Goal: Use online tool/utility: Use online tool/utility

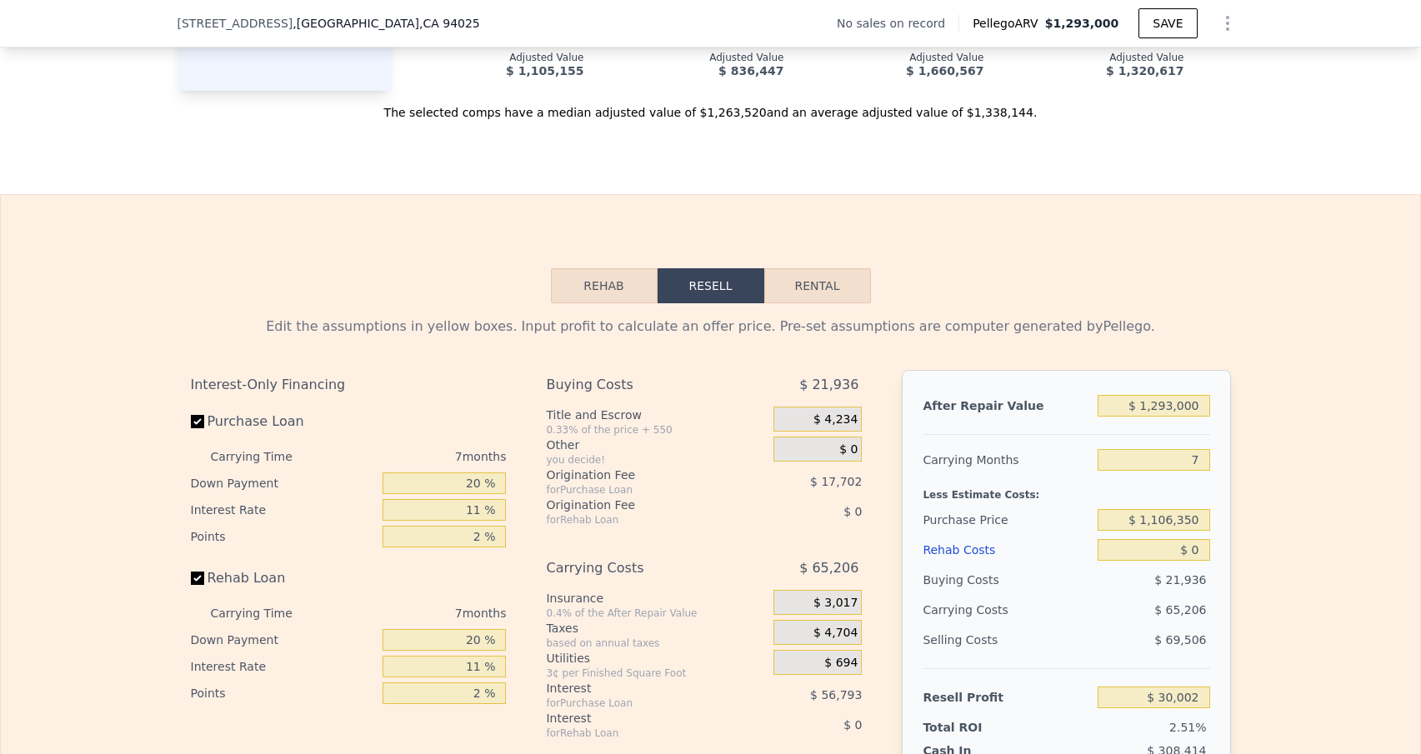
scroll to position [1907, 0]
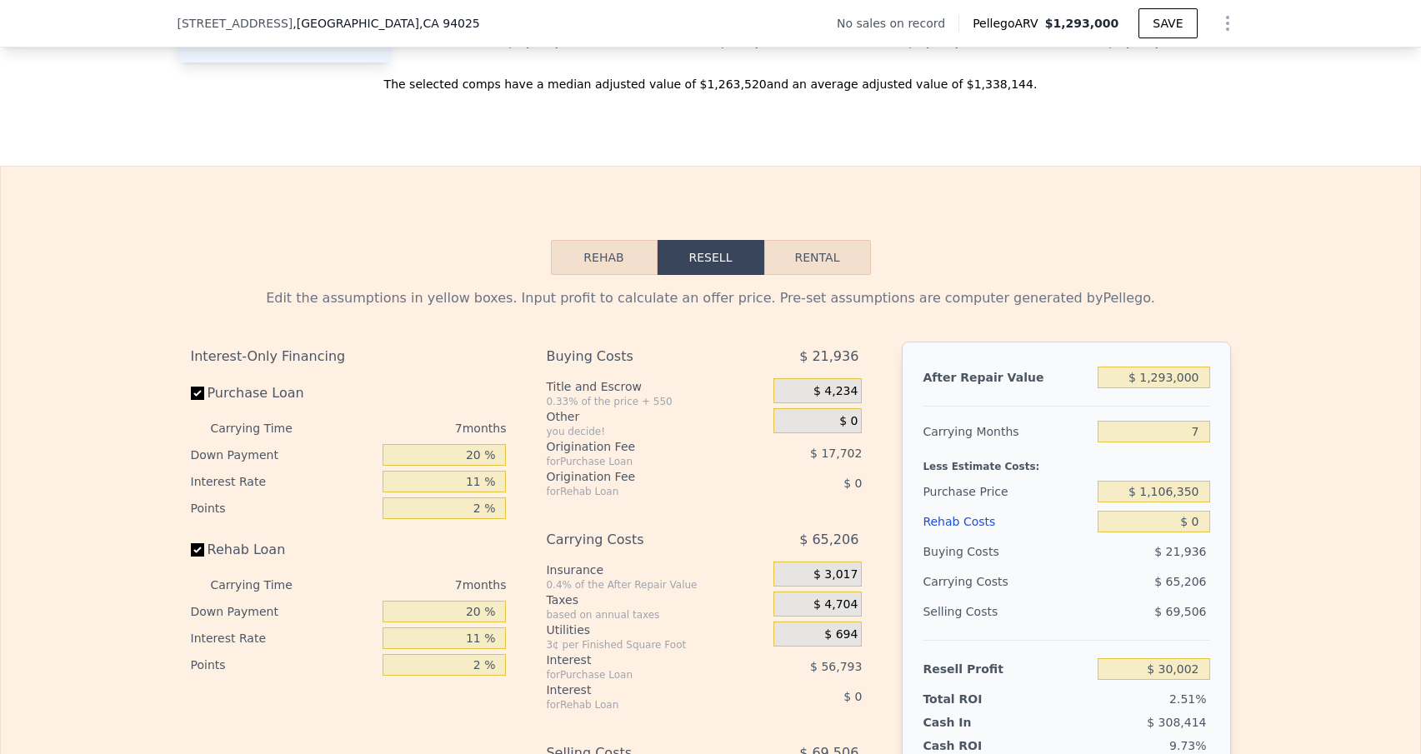
drag, startPoint x: 1204, startPoint y: 401, endPoint x: 1099, endPoint y: 401, distance: 105.0
click at [1063, 401] on div "After Repair Value $ 1,293,000 Carrying Months 7 Less Estimate Costs: Purchase …" at bounding box center [1066, 573] width 328 height 463
click at [1063, 388] on input "$ 1,293,000" at bounding box center [1154, 378] width 112 height 22
drag, startPoint x: 1194, startPoint y: 402, endPoint x: 1142, endPoint y: 402, distance: 52.5
click at [1063, 388] on input "$ 1,293,000" at bounding box center [1154, 378] width 112 height 22
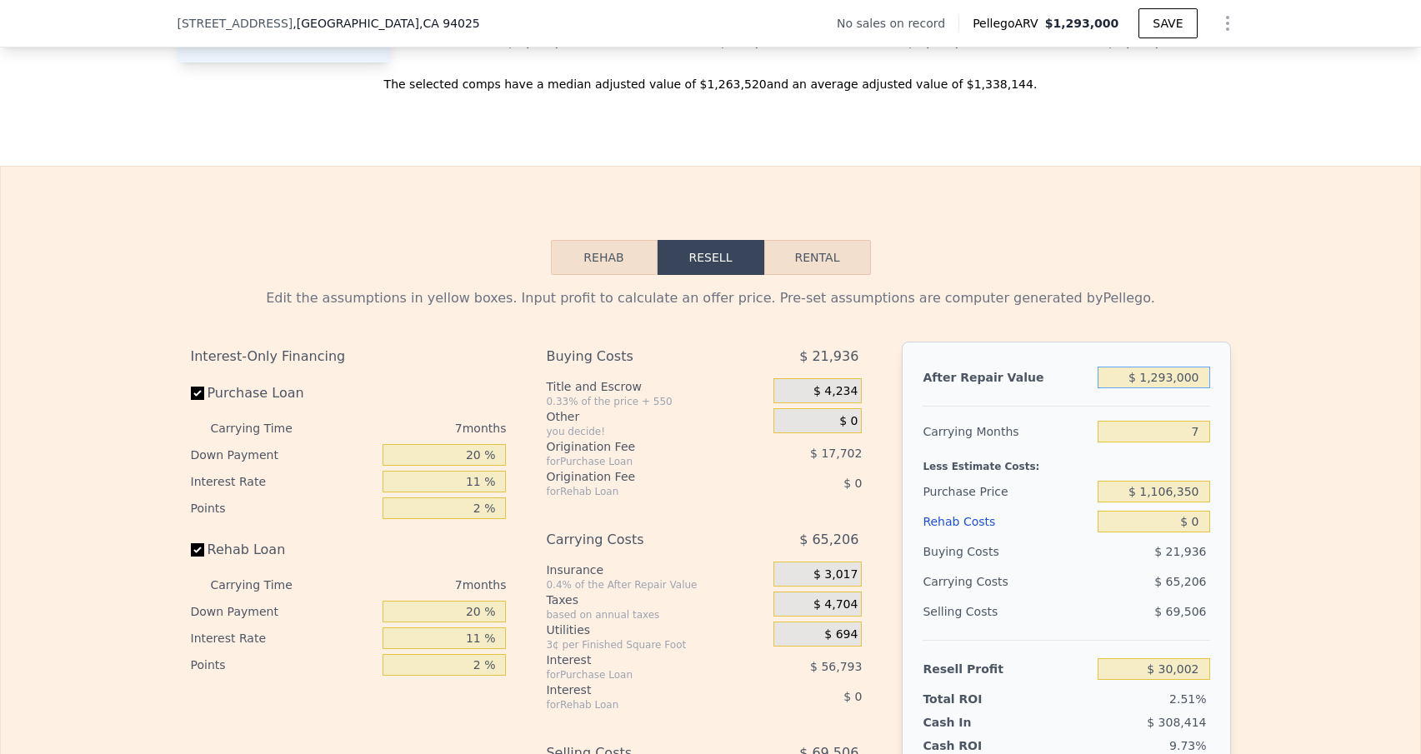
type input "$ 1"
type input "-$ 1,191,024"
type input "$ 41"
type input "-$ 1,190,986"
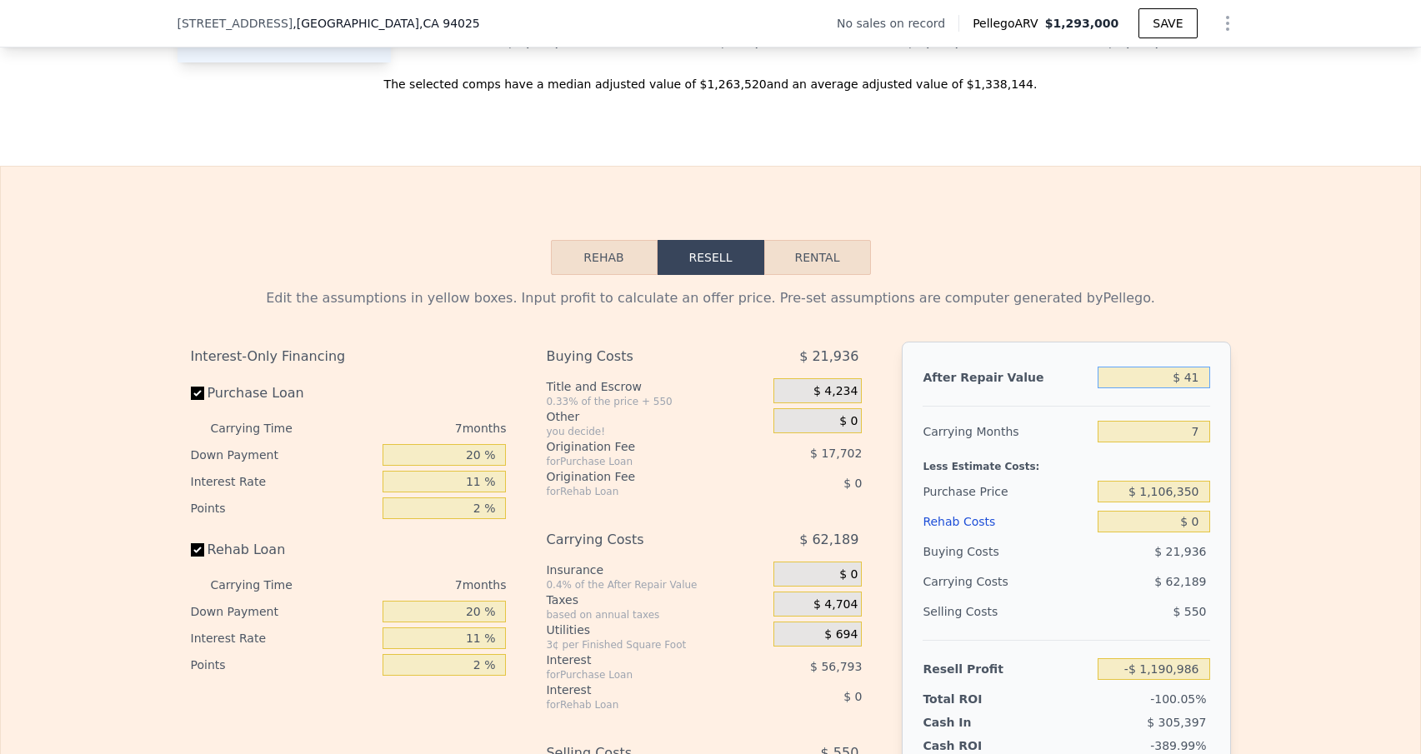
type input "$ 481"
type input "-$ 1,190,571"
type input "$ 48"
type input "-$ 1,190,979"
type input "$ 480"
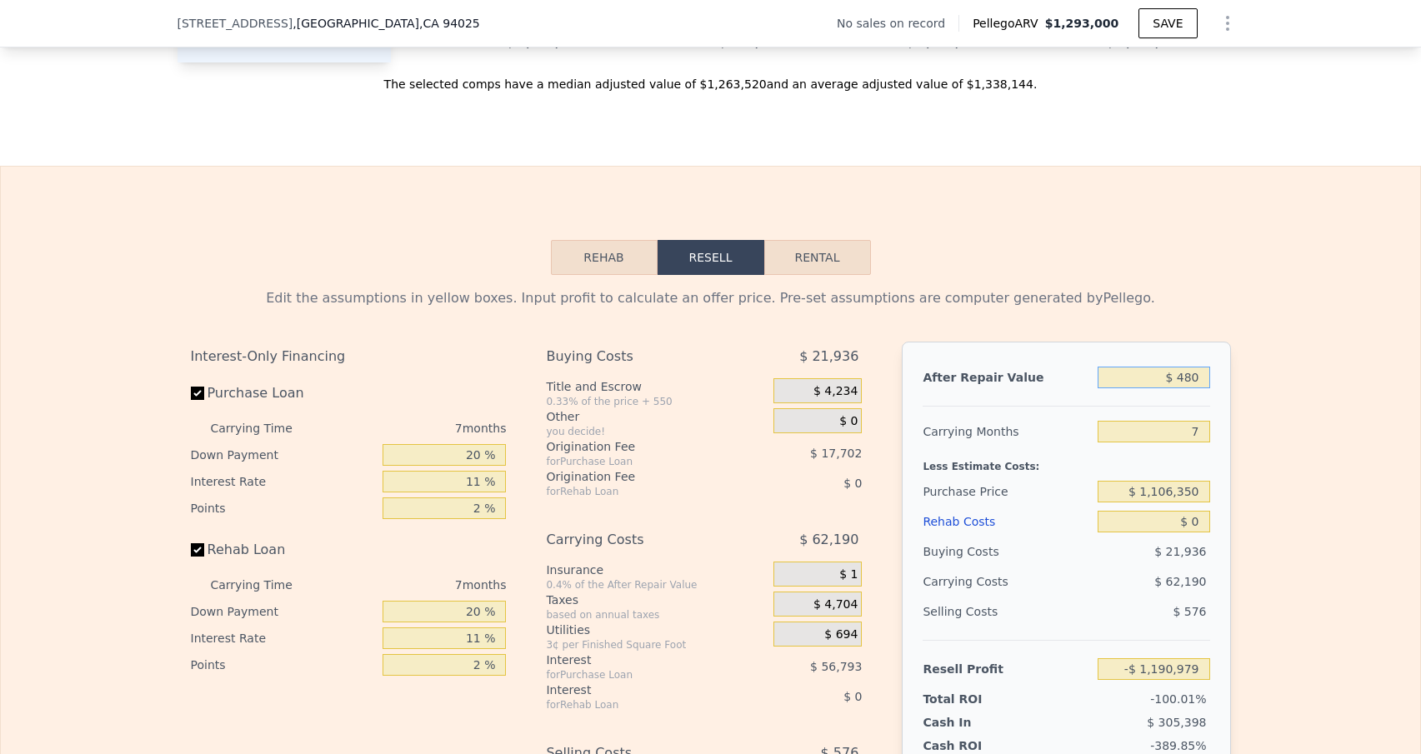
type input "-$ 1,190,572"
type input "$ 4,800"
type input "-$ 1,186,492"
type input "$ 48,000"
type input "-$ 1,145,697"
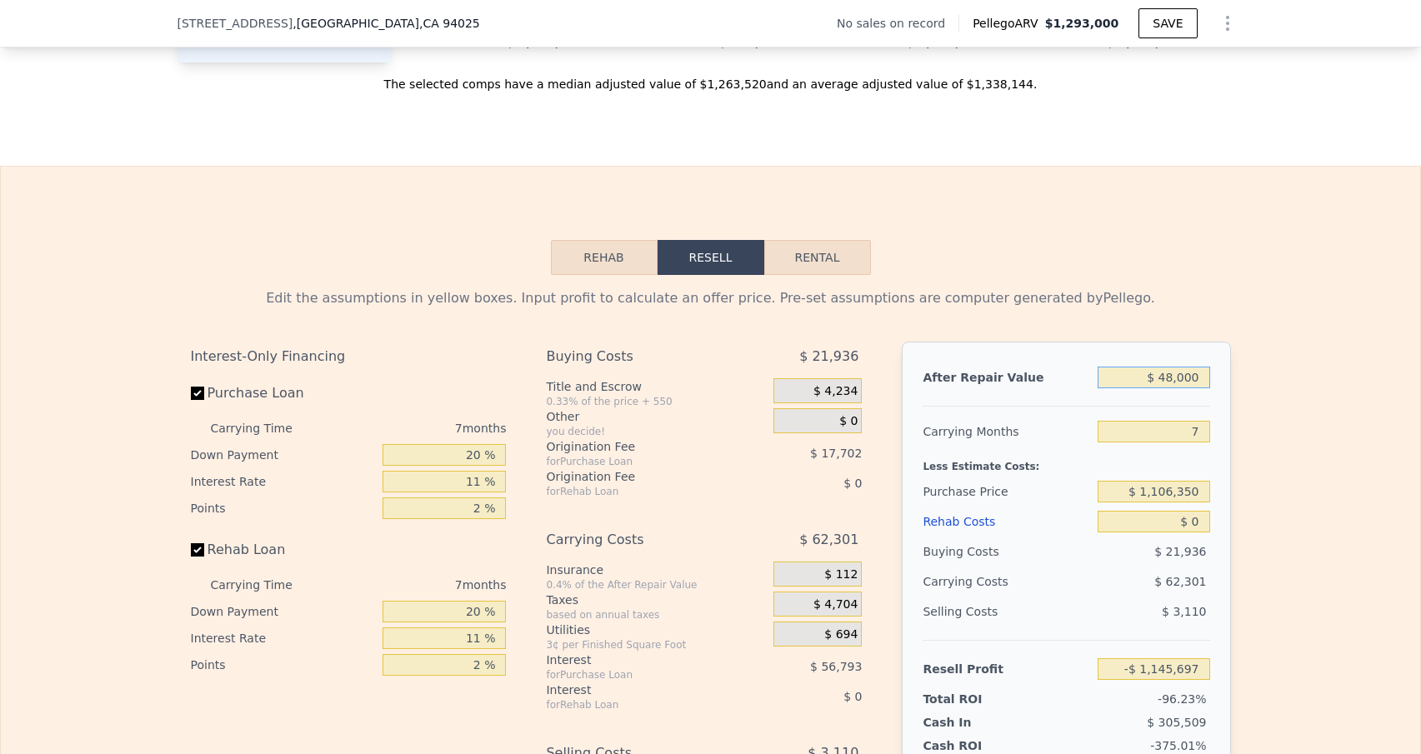
type input "$ 480,000"
type input "-$ 737,743"
type input "$ 4,800,000"
type input "$ 3,341,791"
type input "$ 4,800,000"
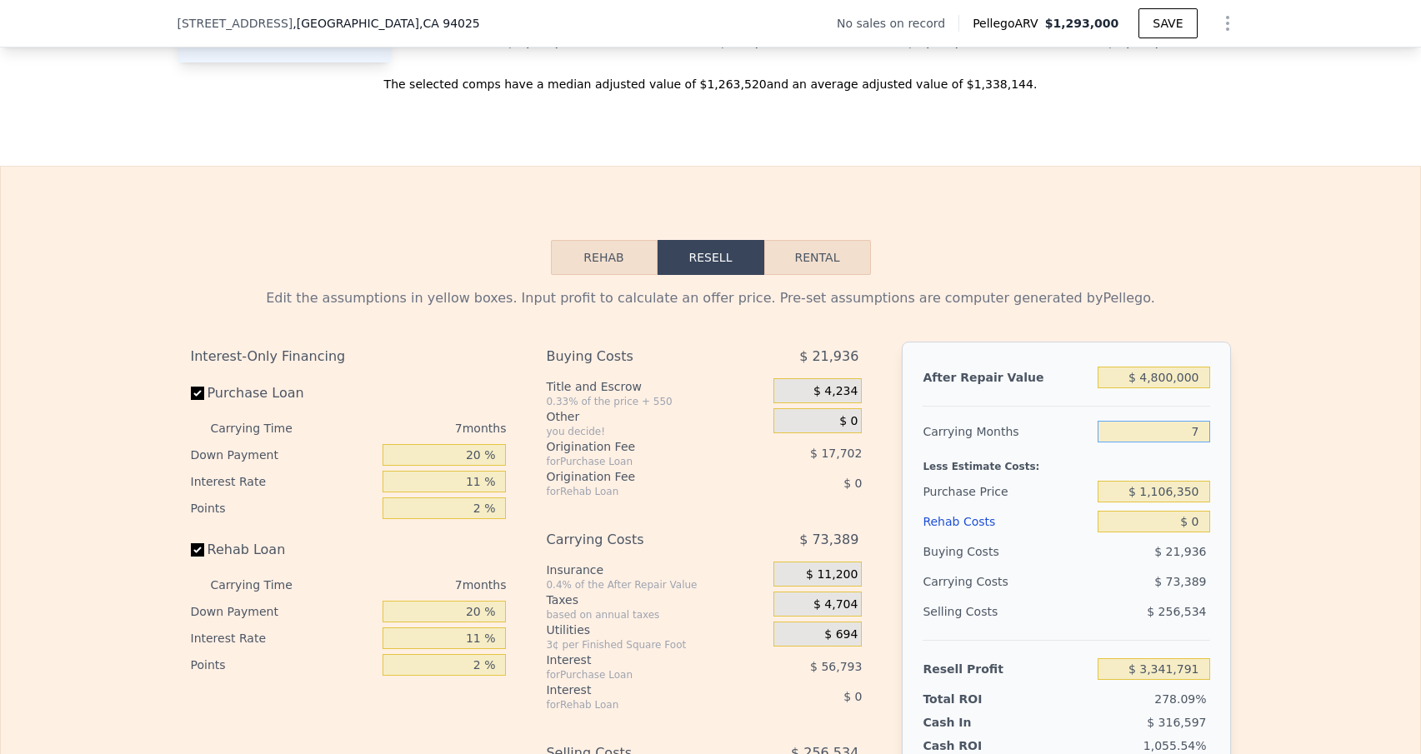
drag, startPoint x: 1194, startPoint y: 461, endPoint x: 1182, endPoint y: 461, distance: 12.5
click at [1063, 443] on input "7" at bounding box center [1154, 432] width 112 height 22
type input "2"
type input "$ 3,394,212"
type input "24"
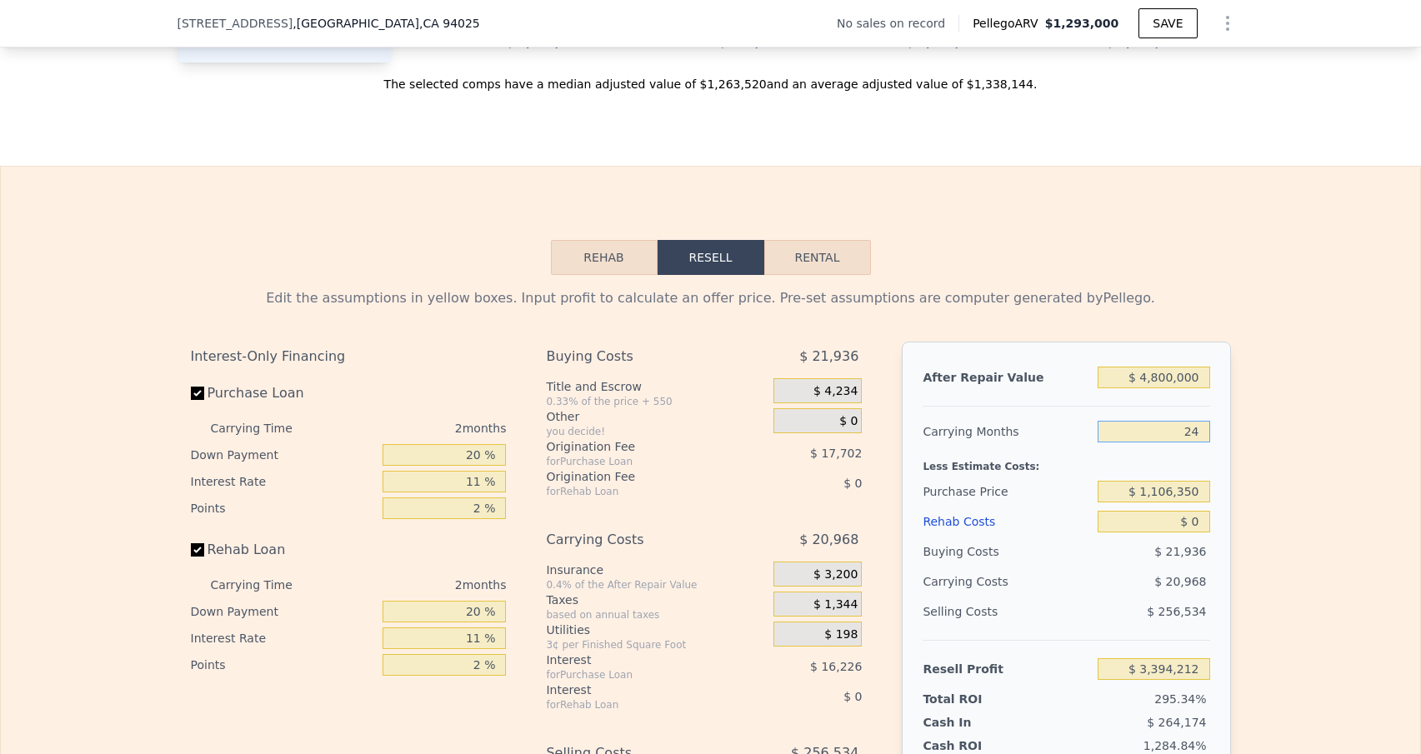
type input "$ 3,163,559"
type input "24"
drag, startPoint x: 1199, startPoint y: 516, endPoint x: 1098, endPoint y: 517, distance: 101.7
click at [1063, 503] on input "$ 1,106,350" at bounding box center [1154, 492] width 112 height 22
type input "$ 2,200,000"
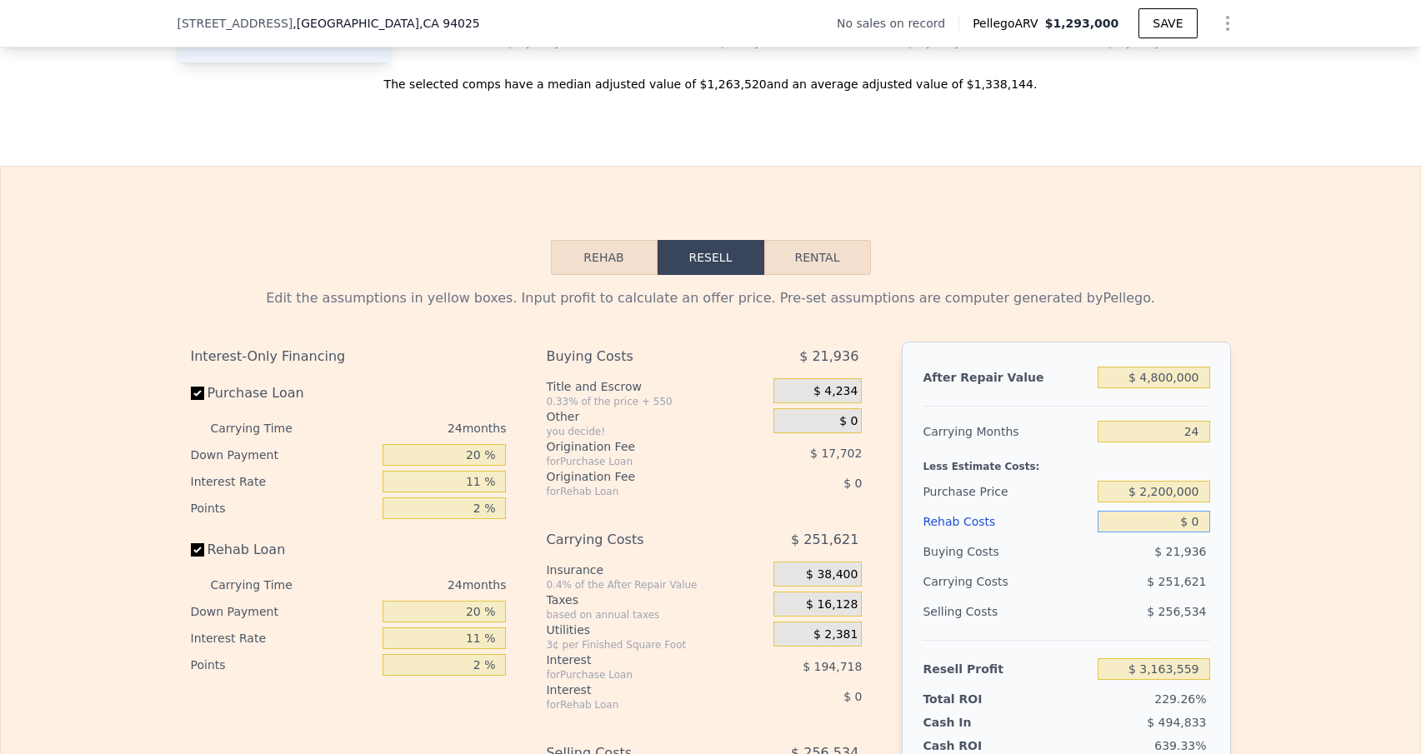
type input "$ 1,856,289"
click at [1063, 533] on input "$ 0" at bounding box center [1154, 522] width 112 height 22
type input "$ 1"
type input "$ 1,856,288"
type input "$ 12"
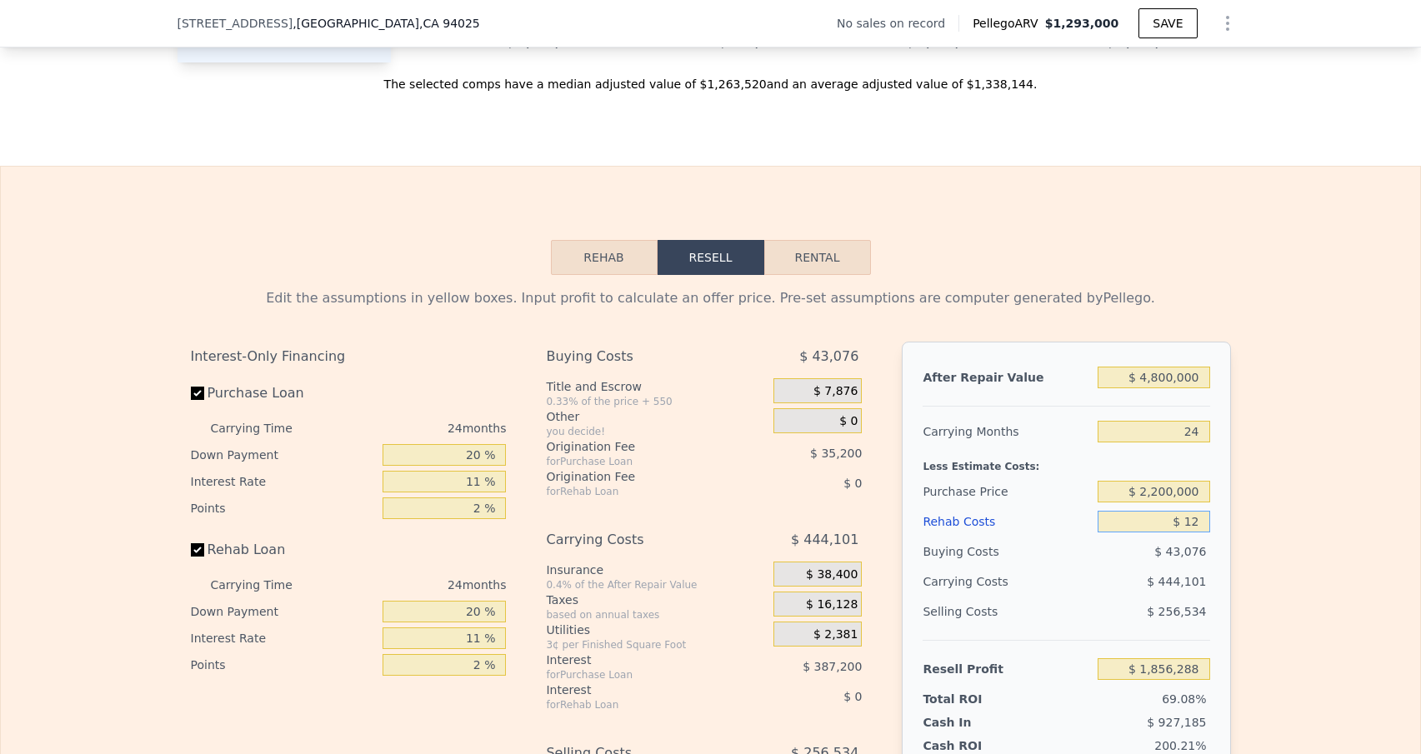
type input "$ 1,856,277"
type input "$ 126"
type input "$ 1,856,137"
type input "$ 1,260"
type input "$ 1,854,793"
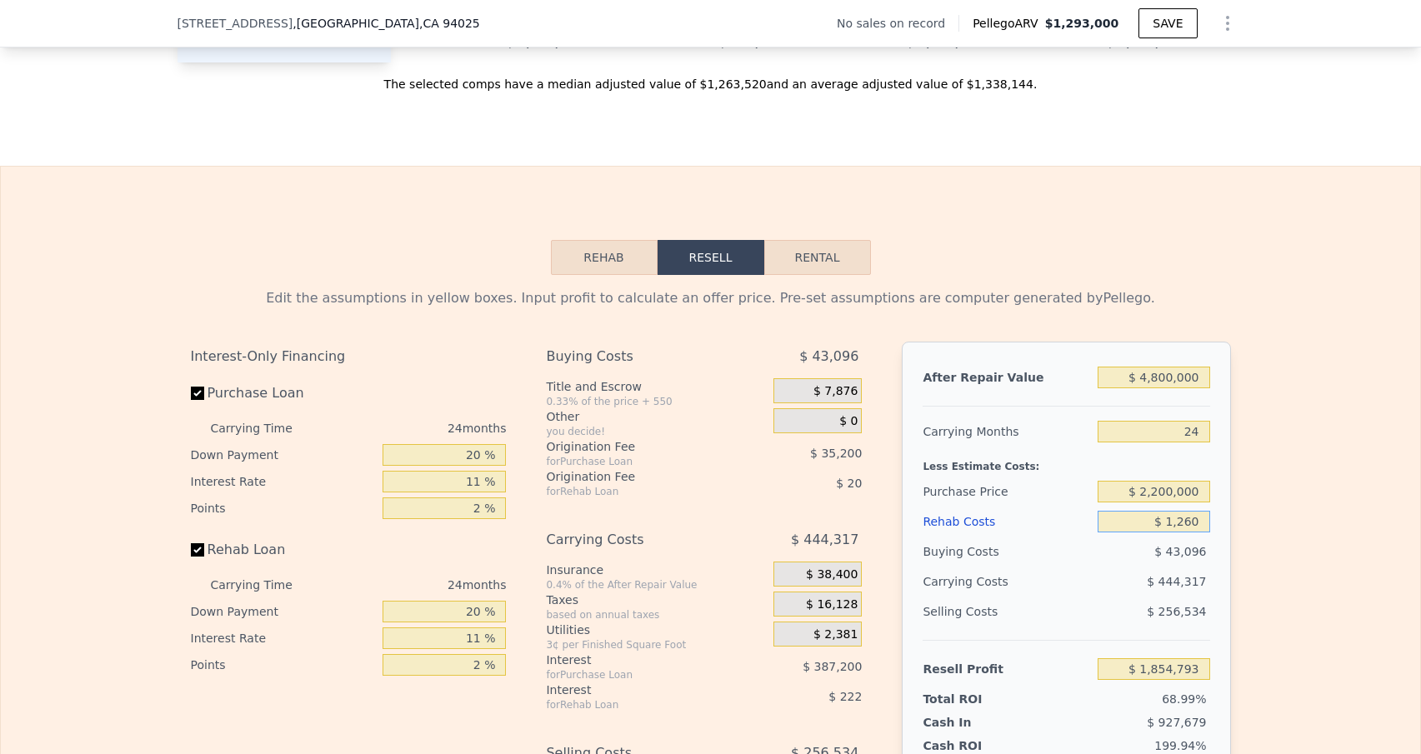
type input "$ 12,600"
type input "$ 1,841,279"
type input "$ 126,000"
type input "$ 1,706,097"
type input "$ 1,260,000"
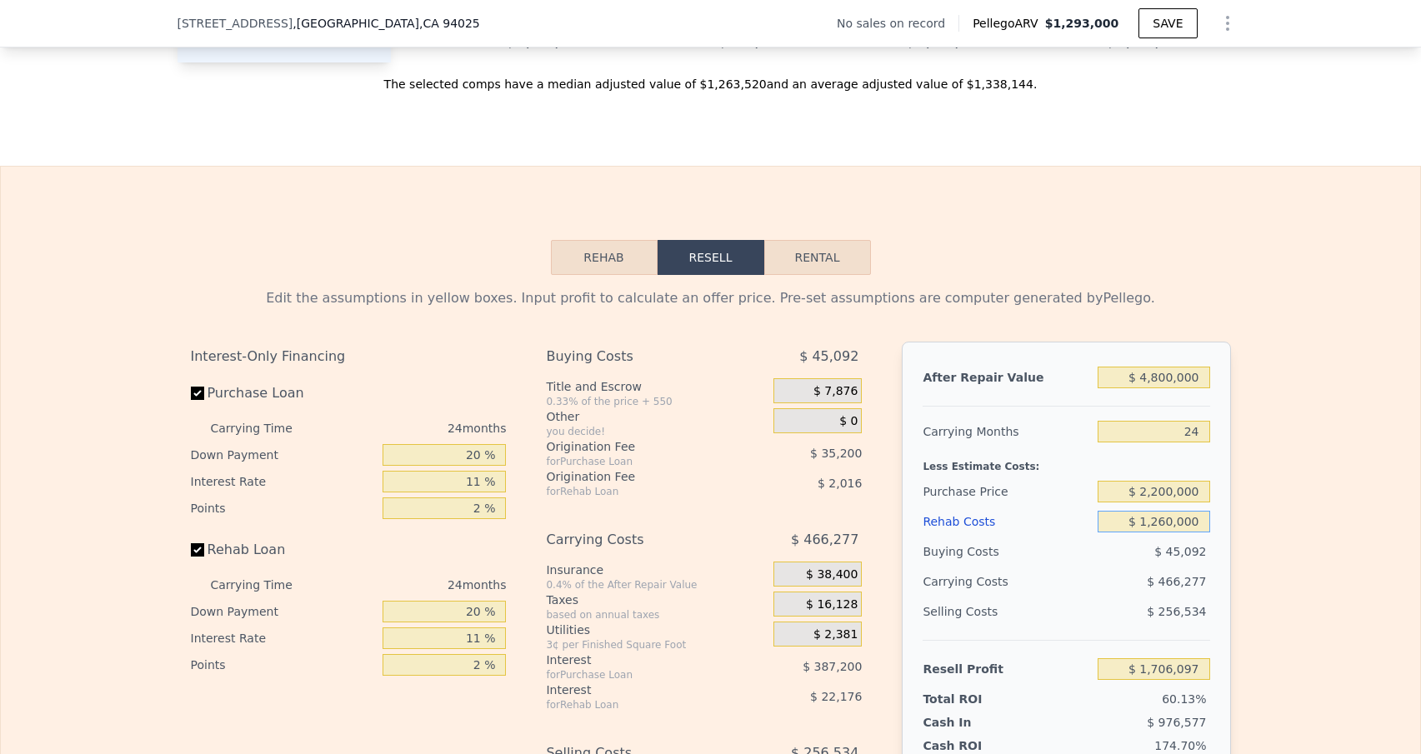
type input "$ 354,369"
type input "$ 1,260,000"
drag, startPoint x: 474, startPoint y: 476, endPoint x: 438, endPoint y: 476, distance: 36.7
click at [438, 466] on input "20 %" at bounding box center [444, 455] width 123 height 22
type input "10 %"
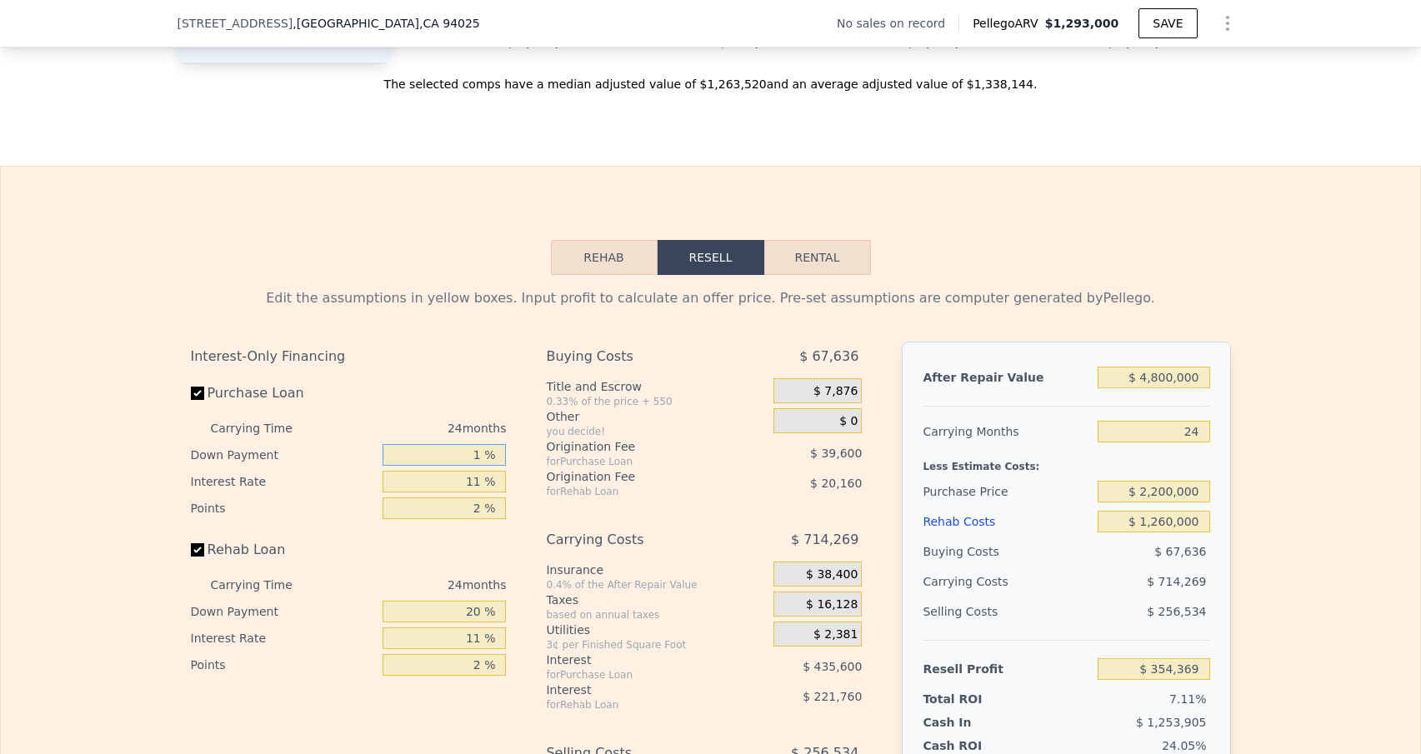
type input "$ 301,561"
type input "10 %"
type input "1 %"
type input "$ 697,561"
type input "10 %"
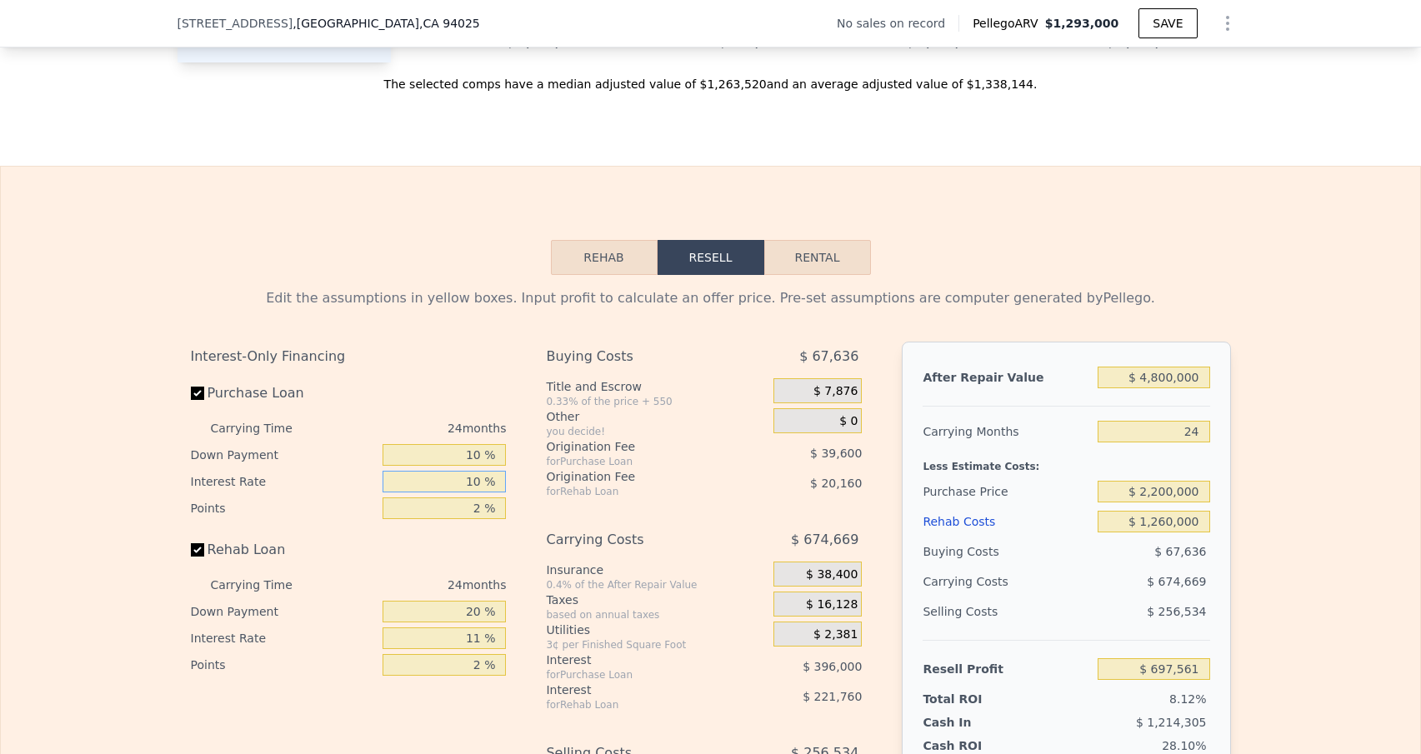
type input "$ 341,161"
type input "10 %"
type input "1 %"
type input "$ 360,961"
type input "1 %"
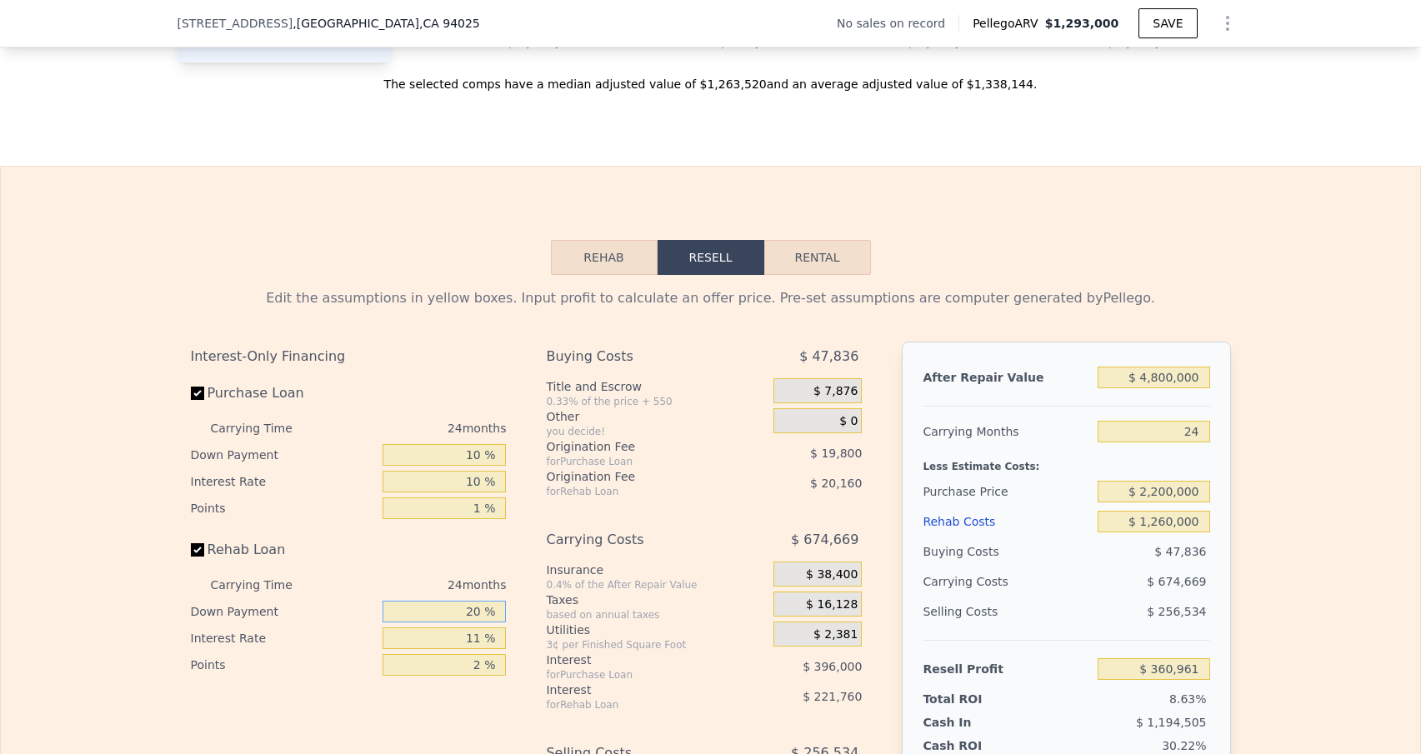
type input "0 %"
type input "$ 300,481"
type input "0 %"
type input "1 %"
type input "$ 552,481"
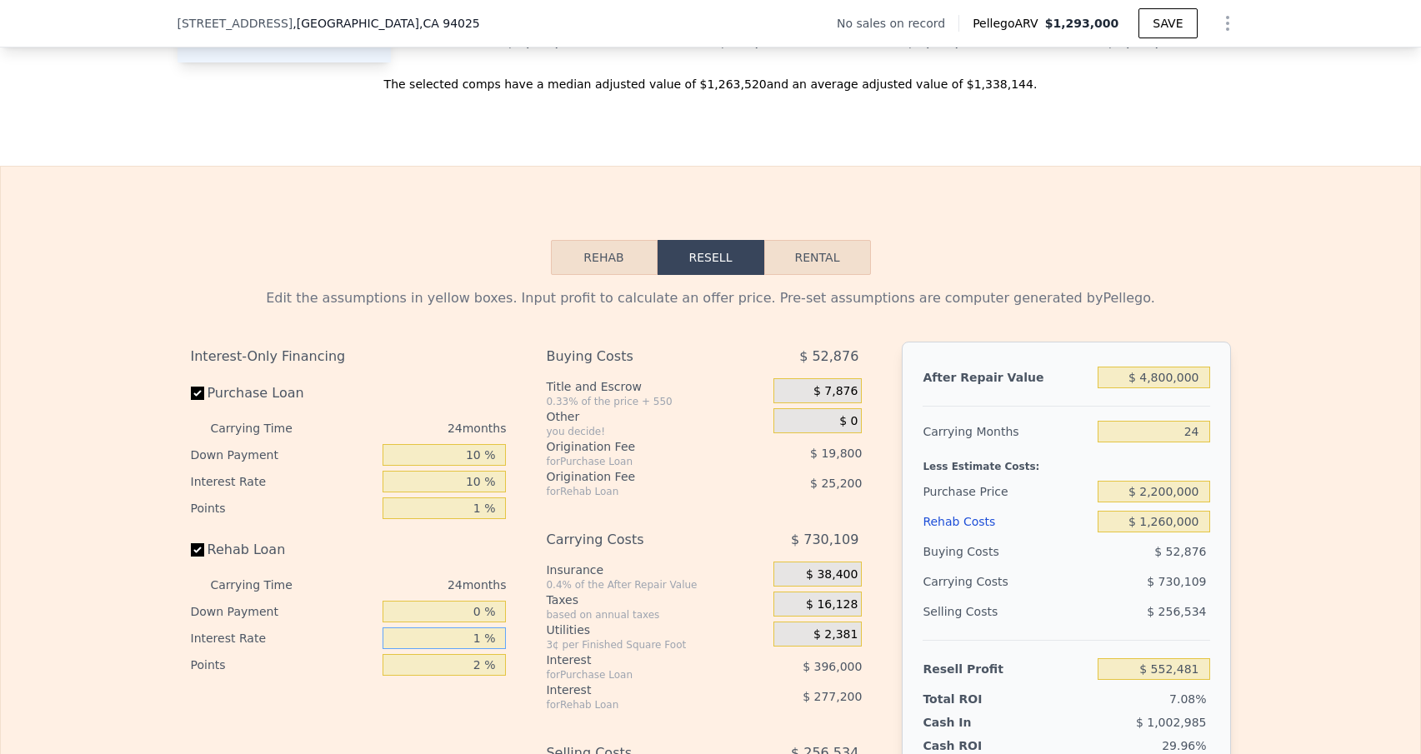
type input "10 %"
type input "$ 325,681"
type input "10 %"
type input "0 %"
type input "$ 350,881"
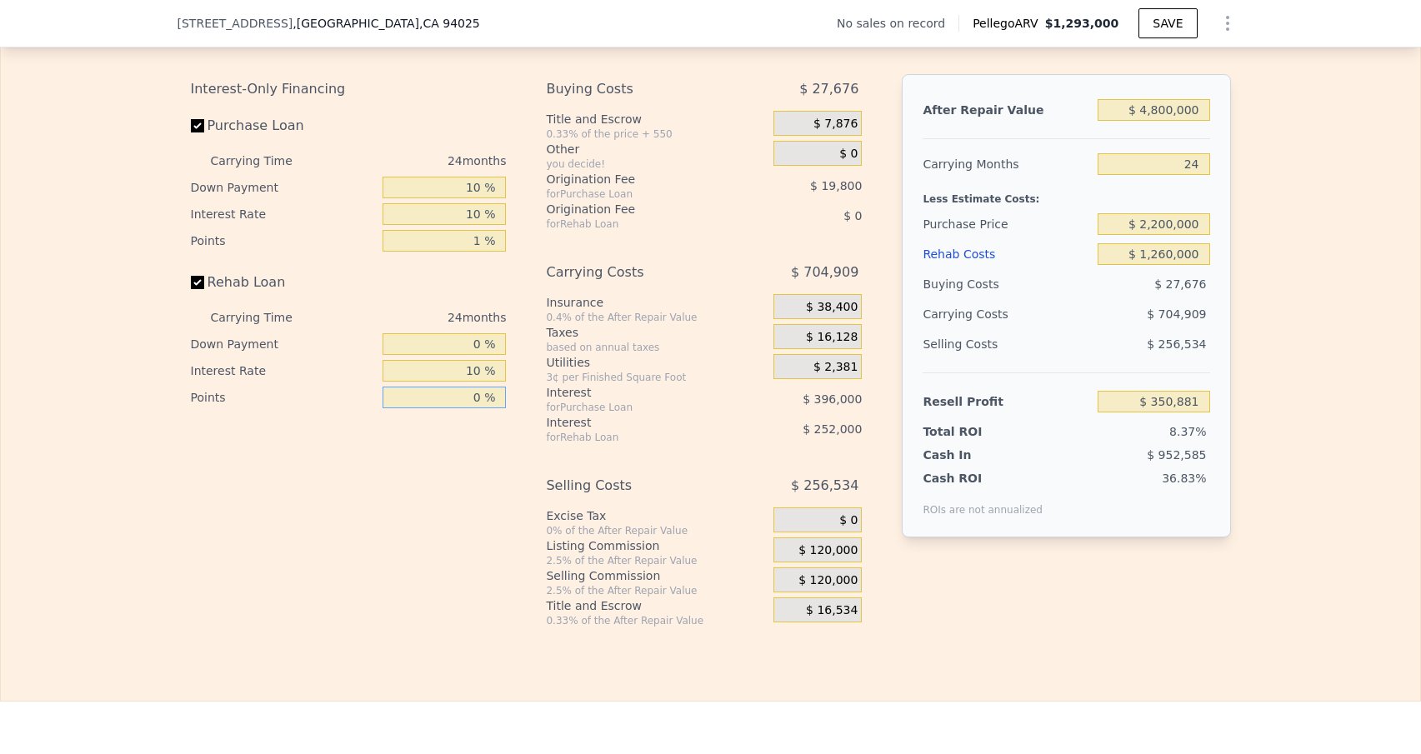
scroll to position [2183, 0]
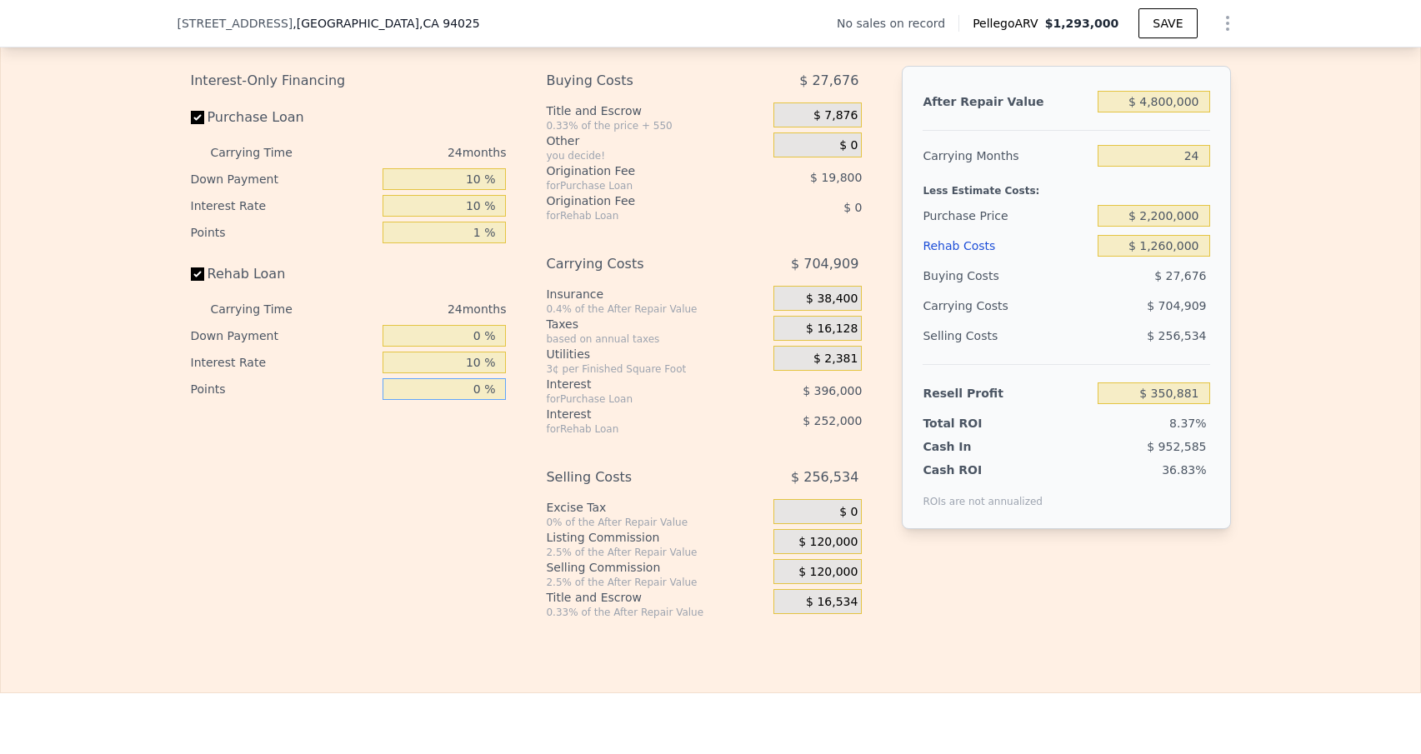
type input "0 %"
click at [831, 550] on span "$ 120,000" at bounding box center [827, 542] width 59 height 15
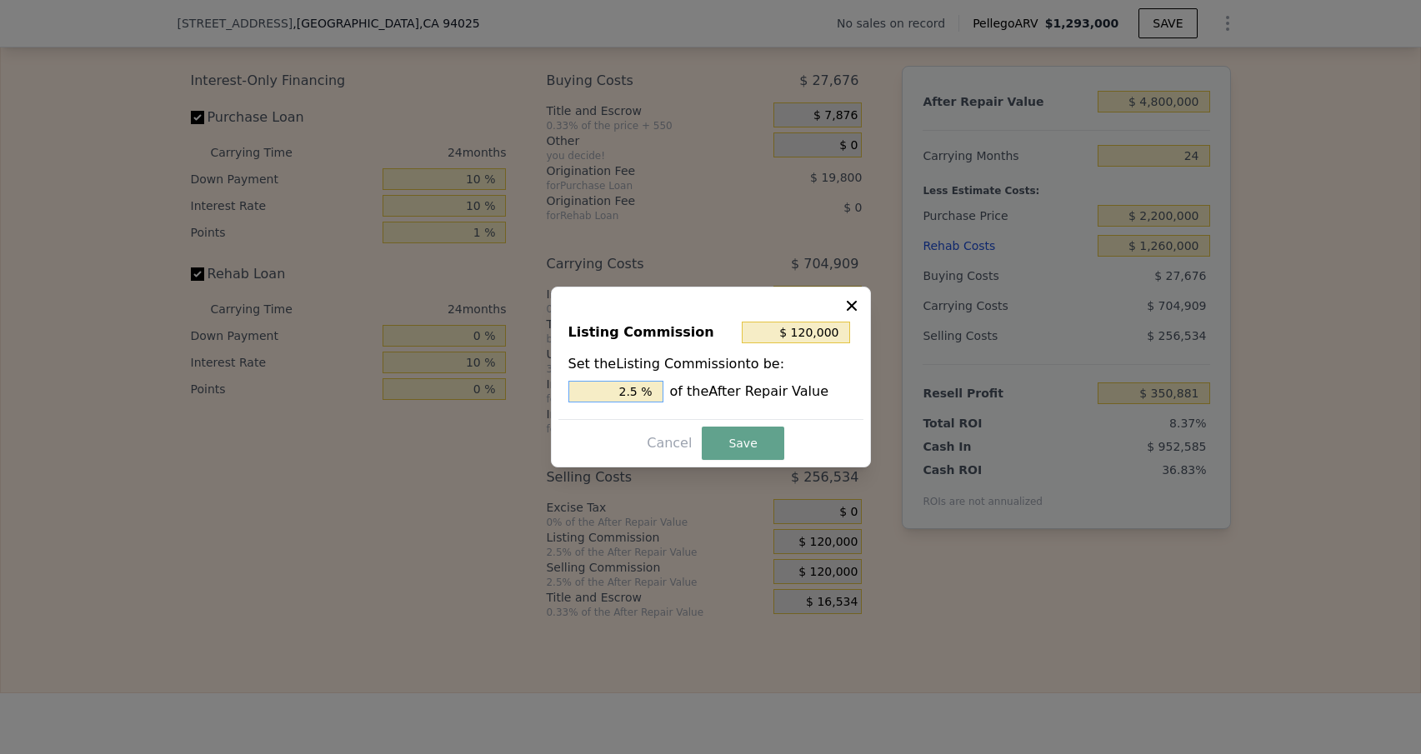
drag, startPoint x: 643, startPoint y: 396, endPoint x: 603, endPoint y: 396, distance: 40.0
click at [603, 396] on input "2.5 %" at bounding box center [615, 392] width 95 height 22
type input "$ 48,000"
type input "1.0 %"
click at [752, 438] on button "Save" at bounding box center [743, 443] width 82 height 33
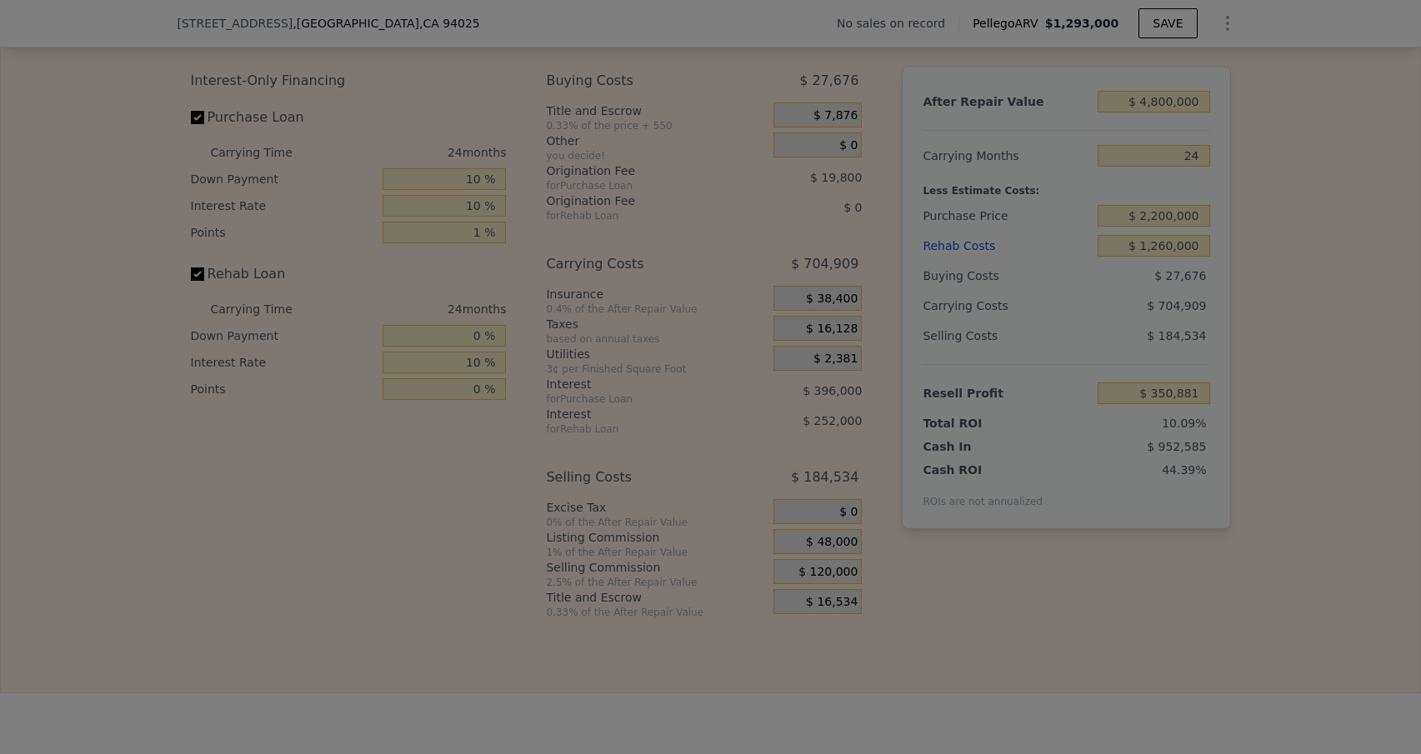
type input "$ 422,881"
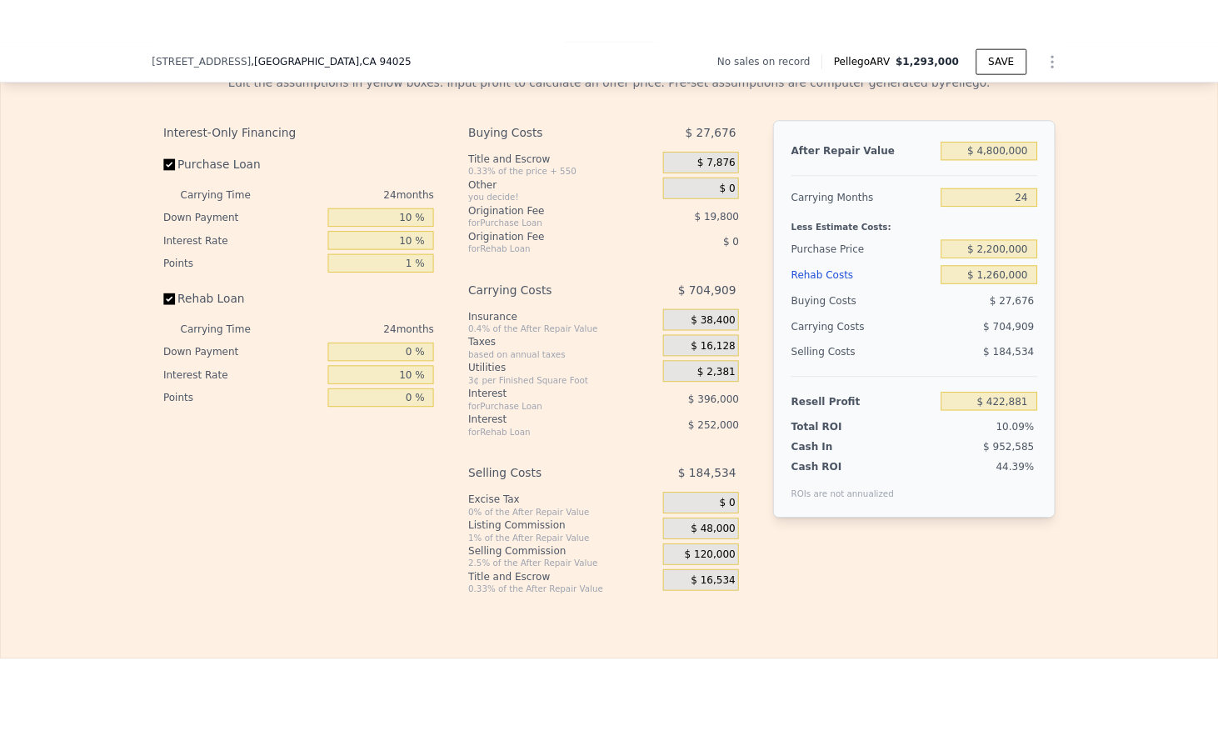
scroll to position [2150, 0]
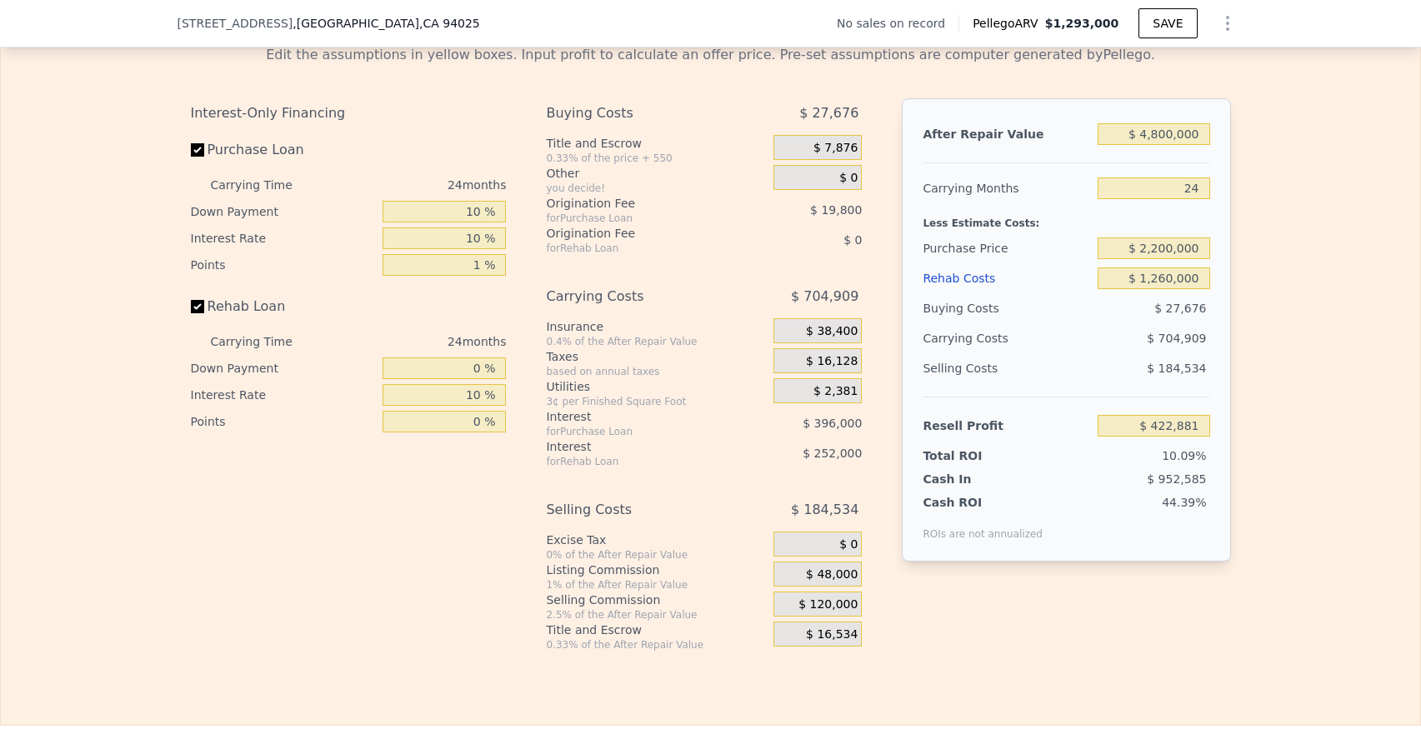
type input "$ 1,293,000"
type input "7"
type input "$ 0"
type input "$ 30,002"
